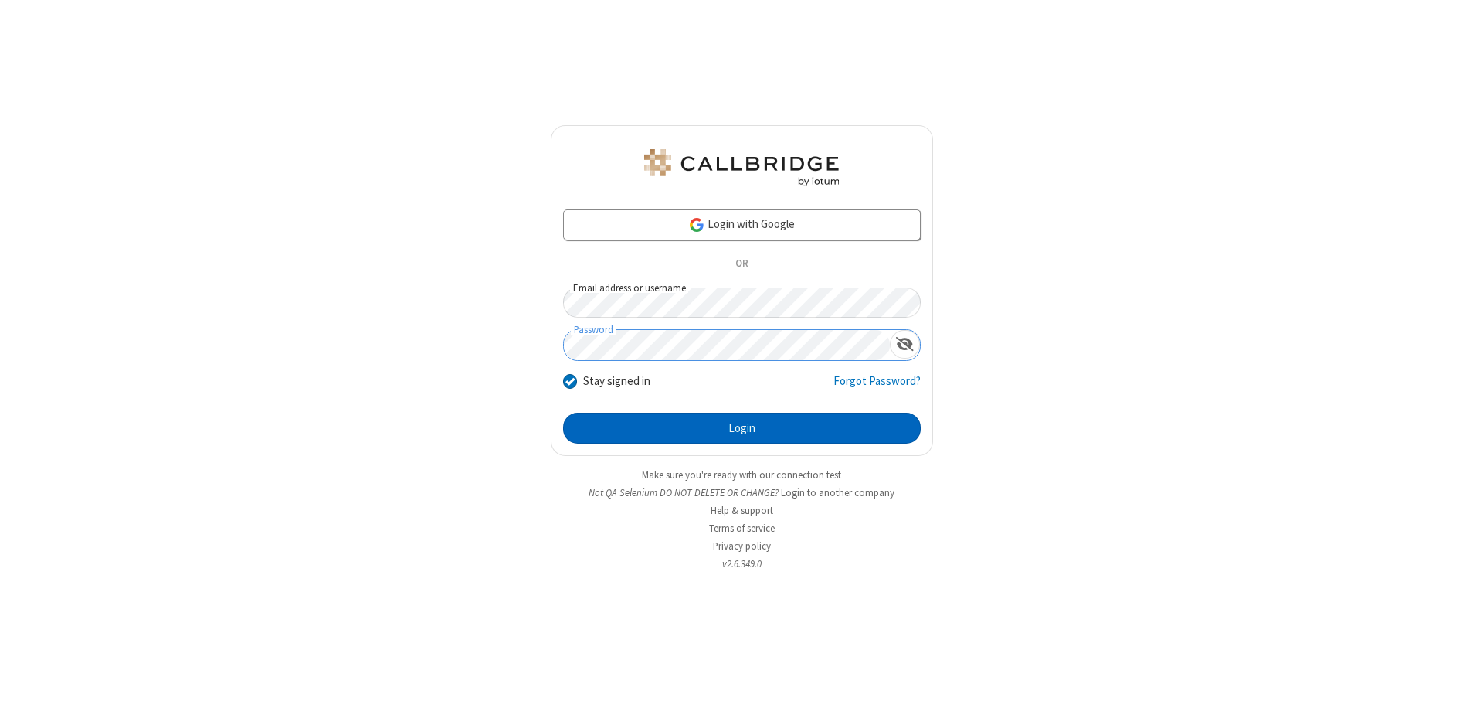
click at [742, 428] on button "Login" at bounding box center [742, 427] width 358 height 31
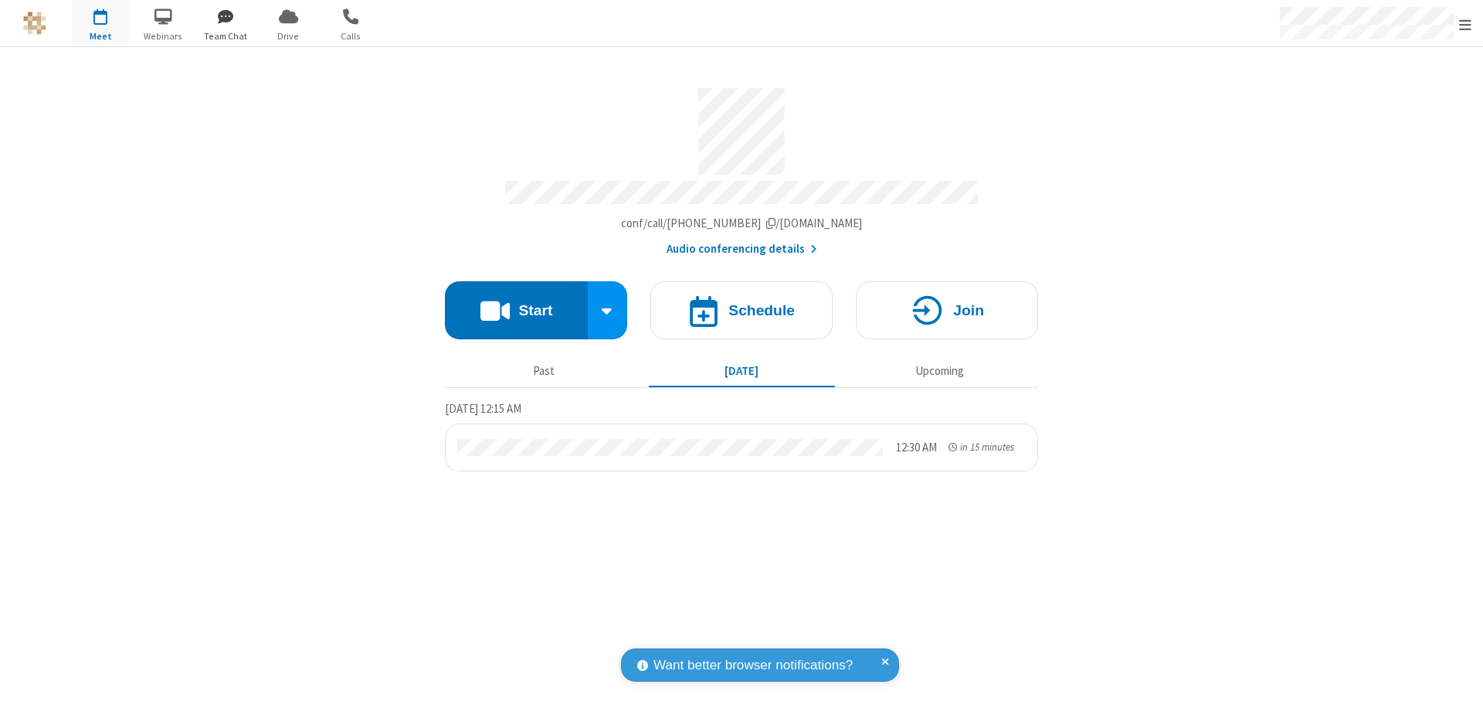
click at [226, 16] on span "button" at bounding box center [226, 16] width 58 height 26
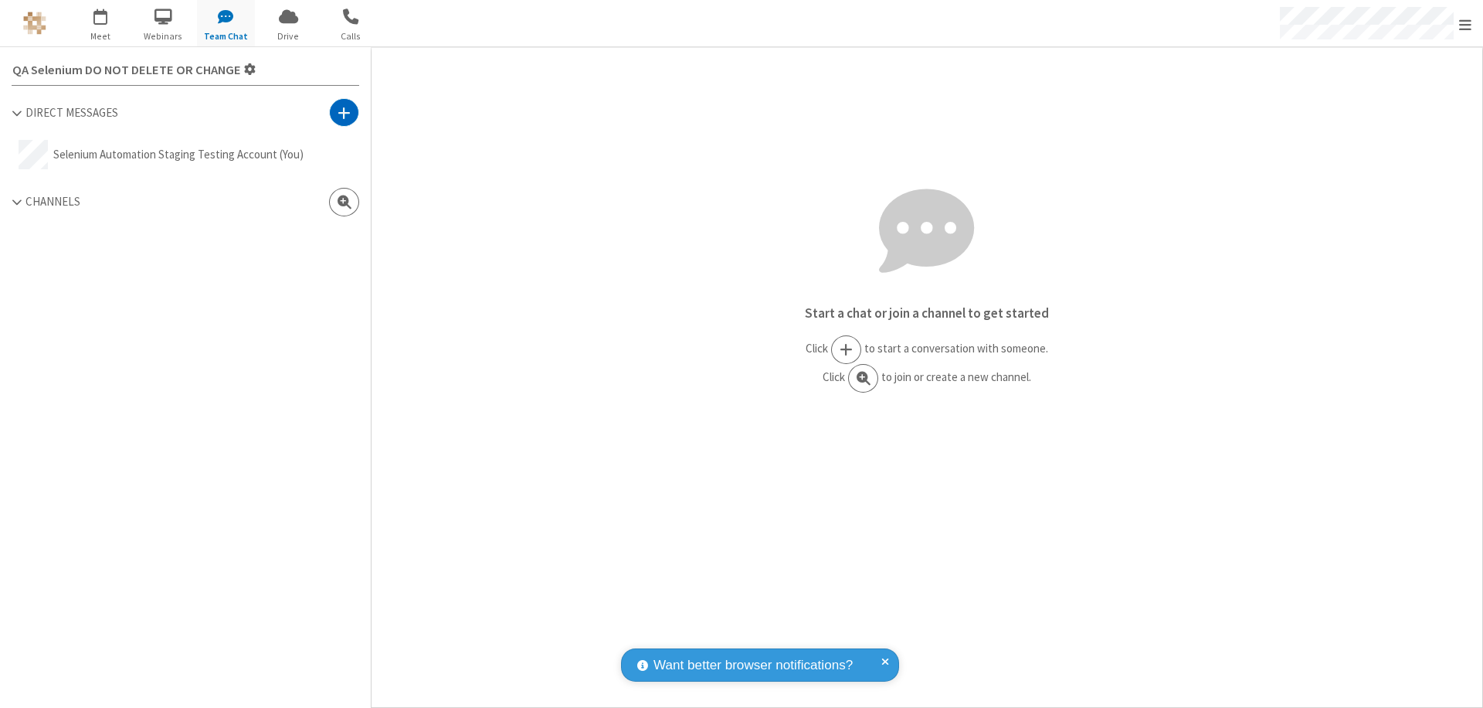
click at [344, 112] on span at bounding box center [344, 112] width 13 height 15
